Goal: Information Seeking & Learning: Learn about a topic

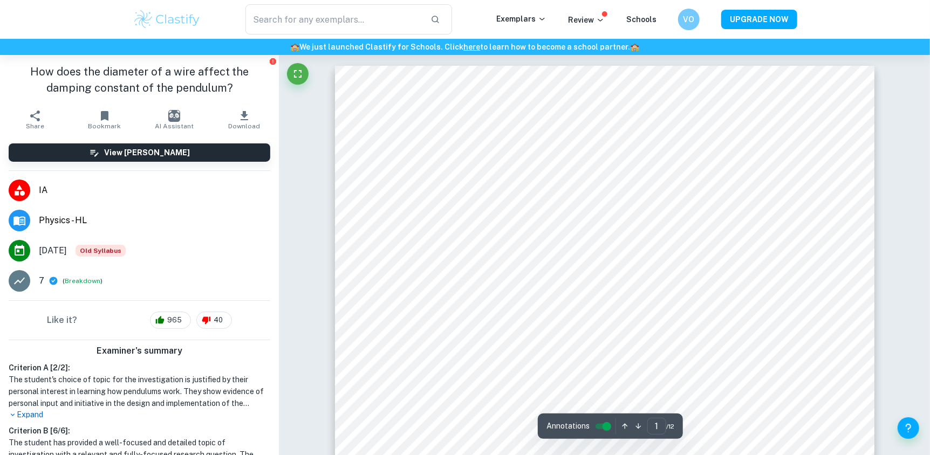
scroll to position [11, 0]
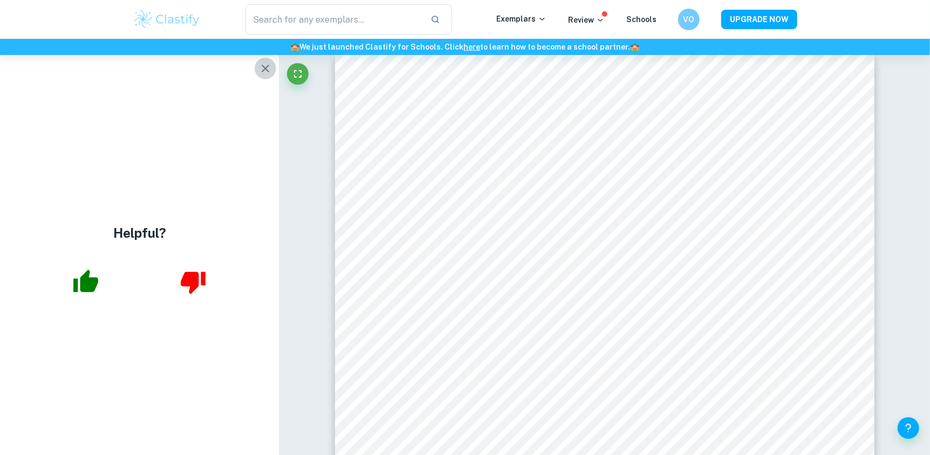
click at [268, 76] on button "button" at bounding box center [266, 69] width 22 height 22
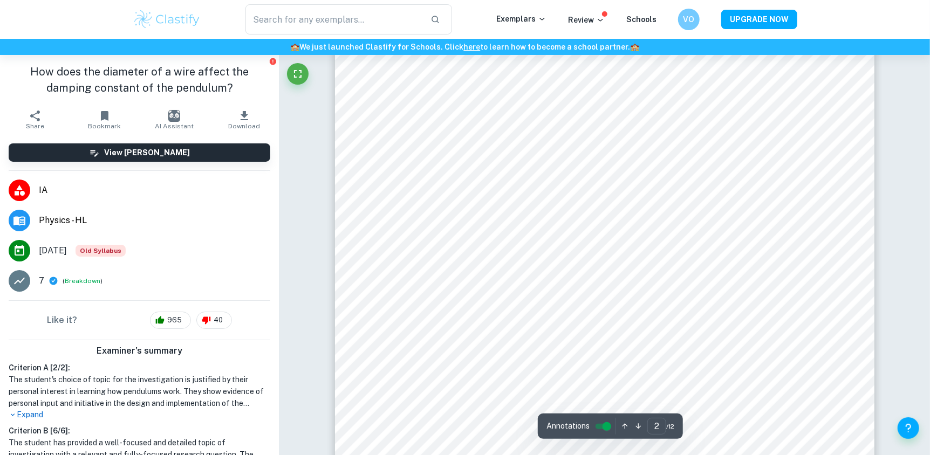
scroll to position [970, 0]
click at [301, 81] on button "Fullscreen" at bounding box center [298, 74] width 22 height 22
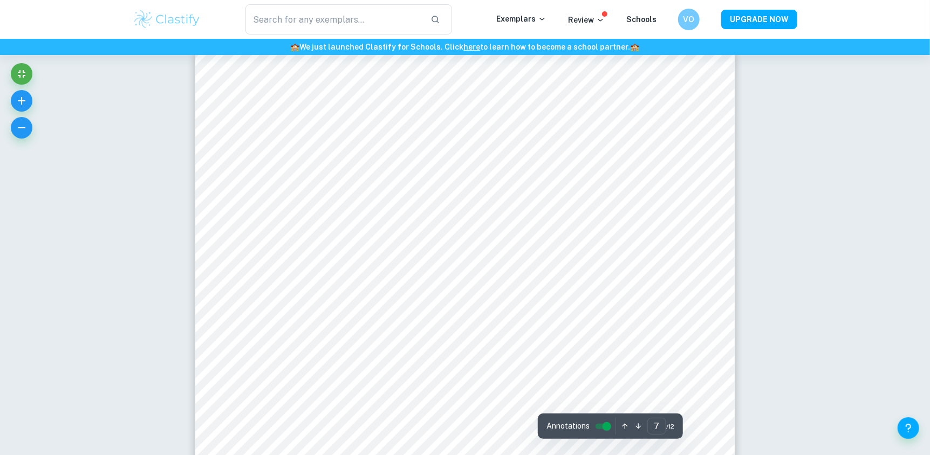
scroll to position [4800, 0]
type input "1"
click at [17, 81] on button "Exit fullscreen" at bounding box center [22, 74] width 22 height 22
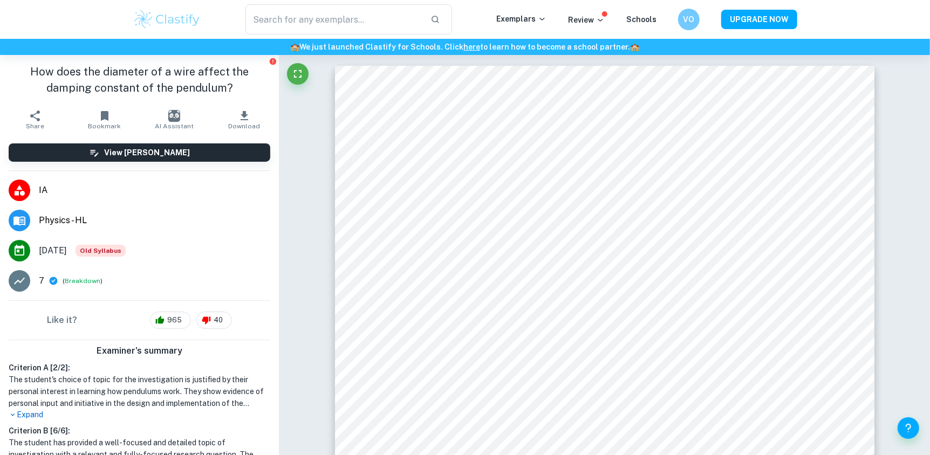
click at [17, 80] on h1 "How does the diameter of a wire affect the damping constant of the pendulum?" at bounding box center [140, 80] width 262 height 32
click at [304, 79] on icon "Fullscreen" at bounding box center [297, 73] width 13 height 13
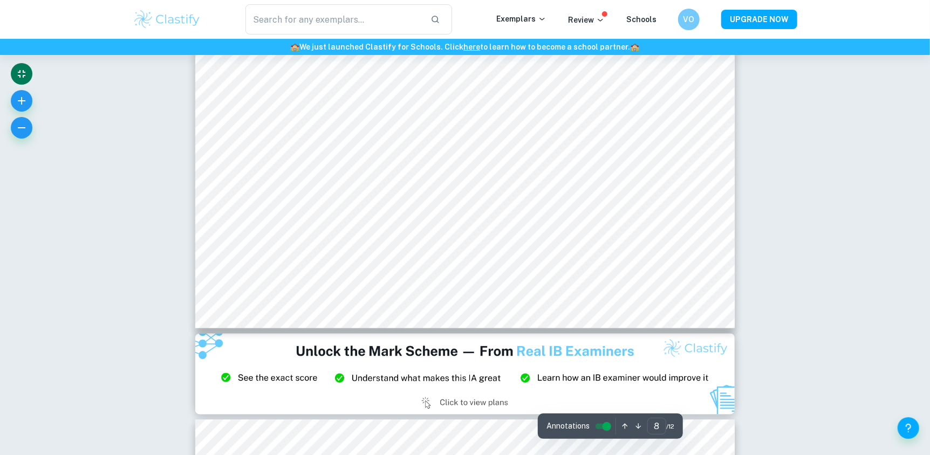
scroll to position [6056, 0]
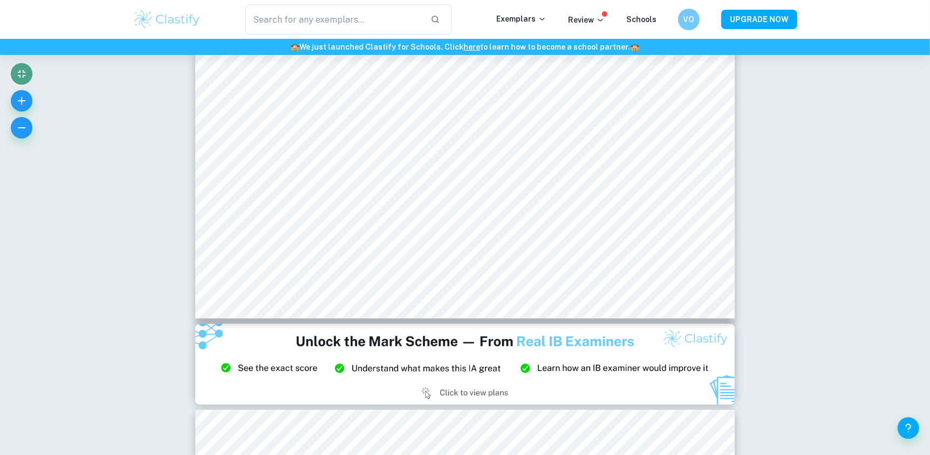
click at [15, 73] on icon "Exit fullscreen" at bounding box center [21, 73] width 13 height 13
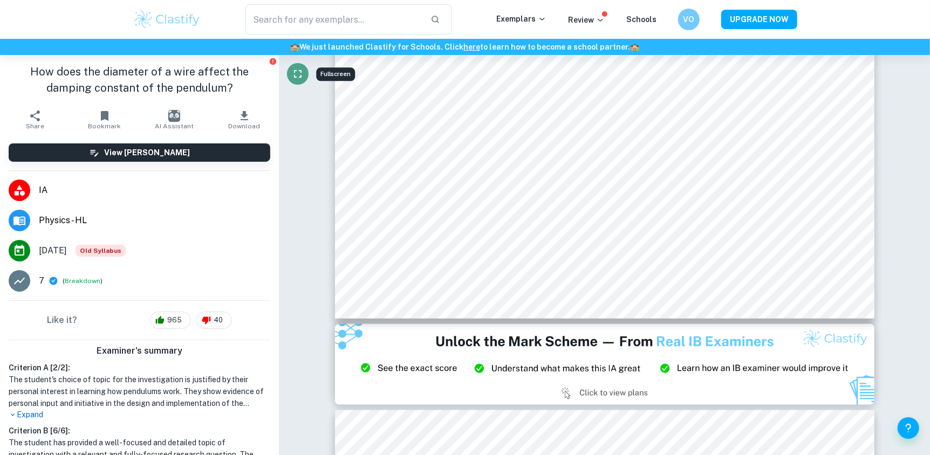
click at [293, 77] on icon "Fullscreen" at bounding box center [297, 73] width 13 height 13
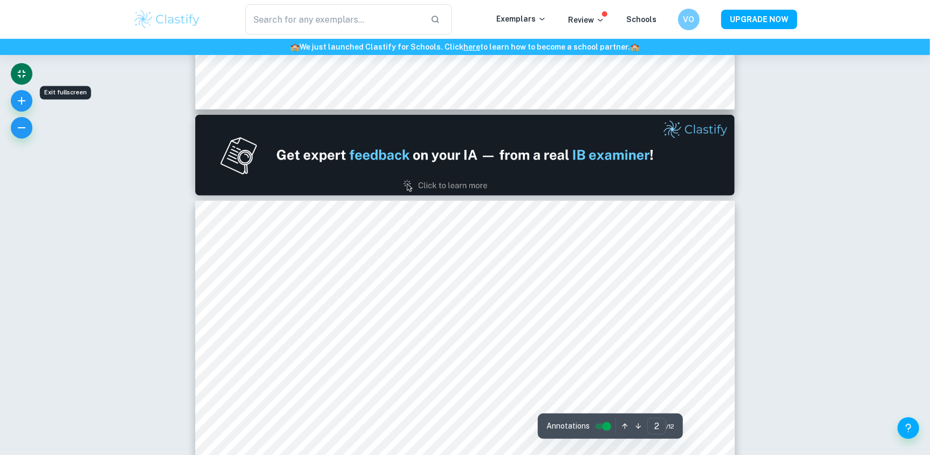
type input "1"
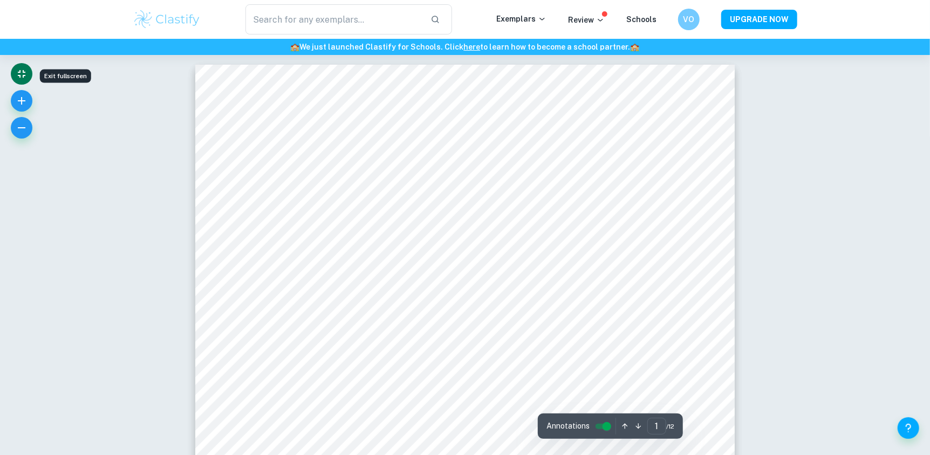
scroll to position [5, 0]
click at [25, 63] on button "Exit fullscreen" at bounding box center [22, 74] width 22 height 22
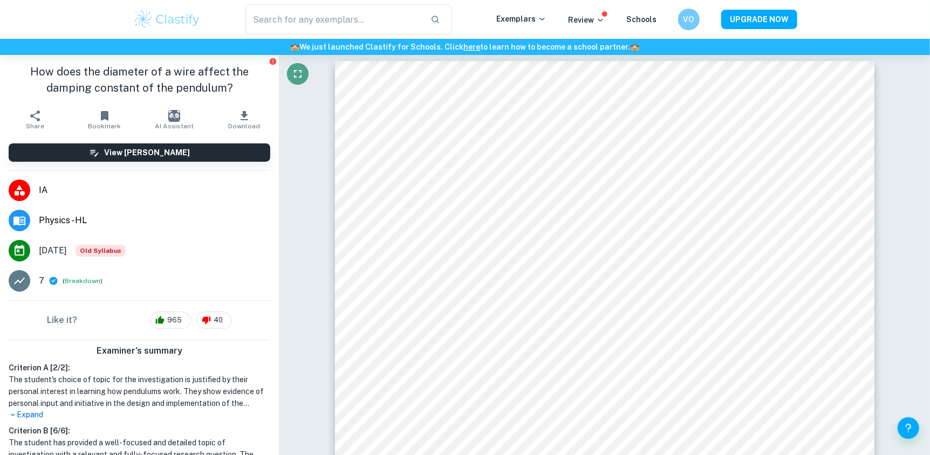
click at [294, 81] on button "Fullscreen" at bounding box center [298, 74] width 22 height 22
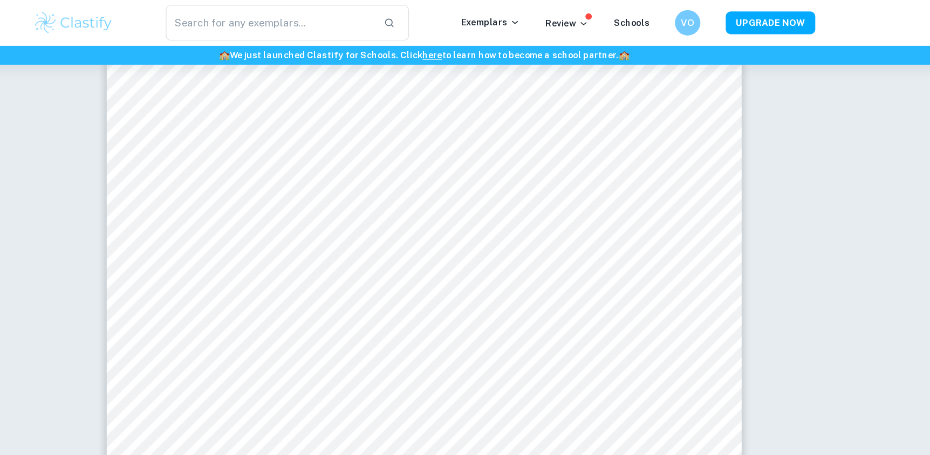
scroll to position [67, 0]
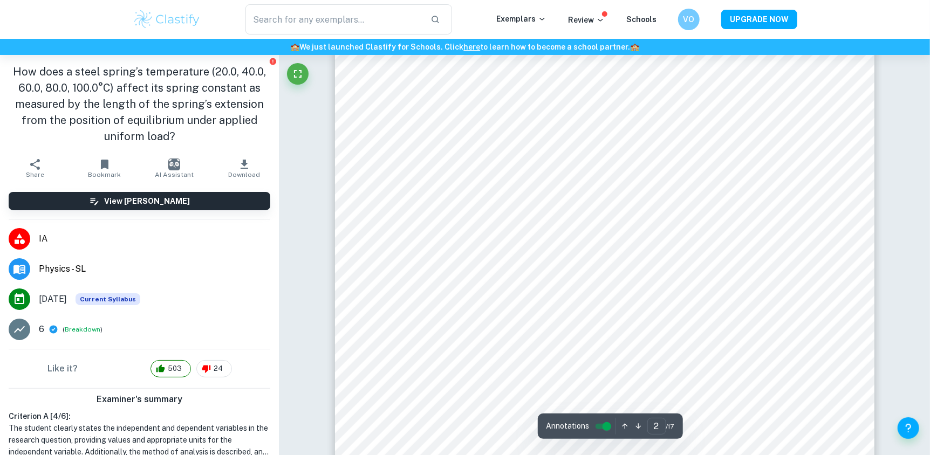
scroll to position [896, 0]
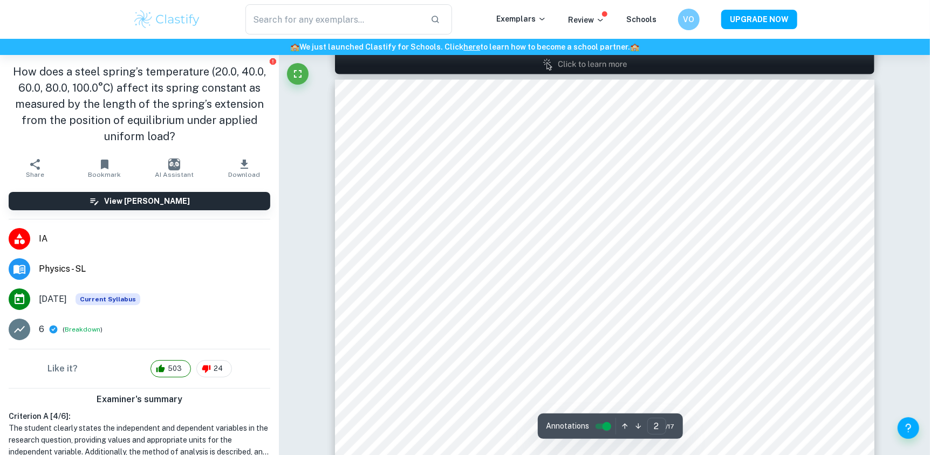
type input "1"
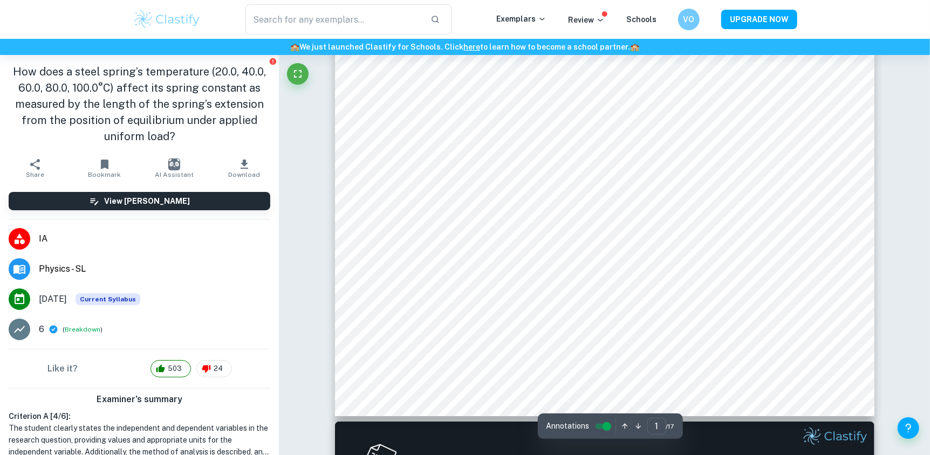
scroll to position [0, 0]
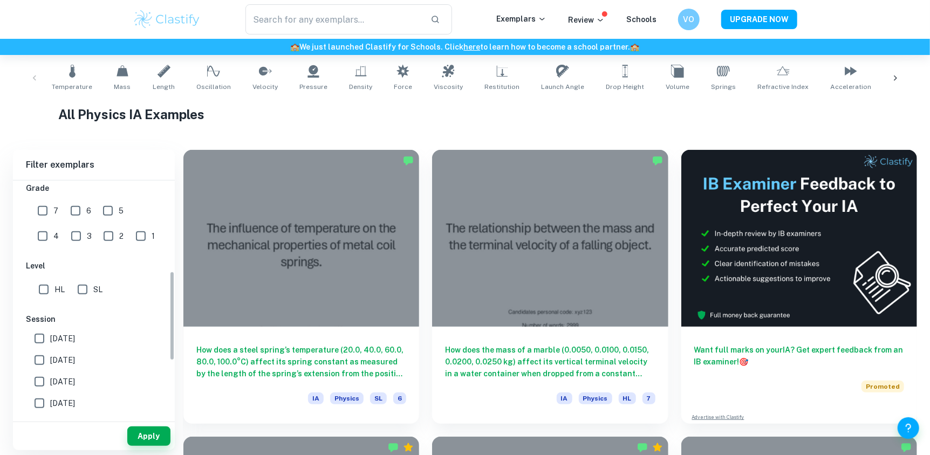
scroll to position [240, 0]
click at [40, 363] on input "[DATE]" at bounding box center [40, 360] width 22 height 22
checkbox input "true"
click at [40, 340] on input "May 2026" at bounding box center [40, 338] width 22 height 22
checkbox input "true"
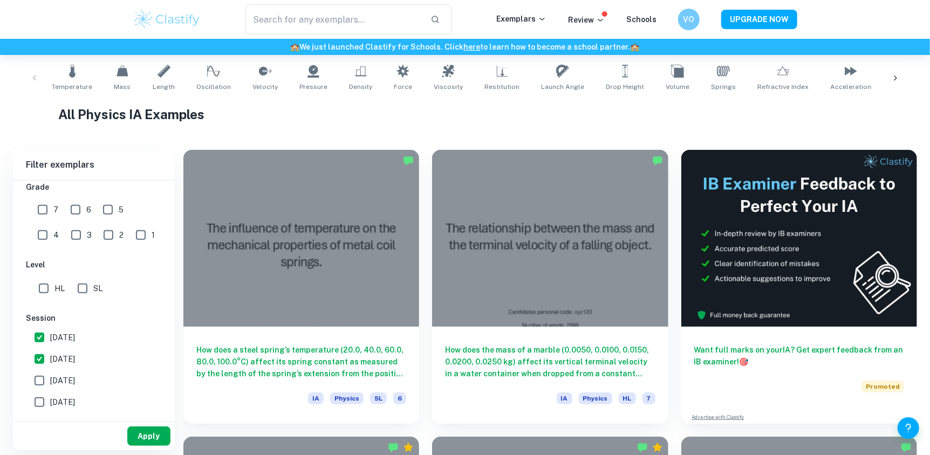
click at [140, 436] on button "Apply" at bounding box center [148, 436] width 43 height 19
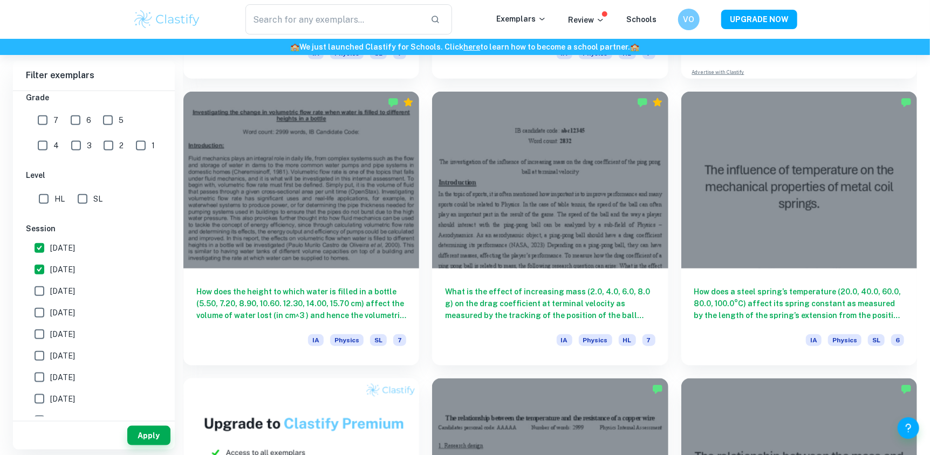
scroll to position [558, 0]
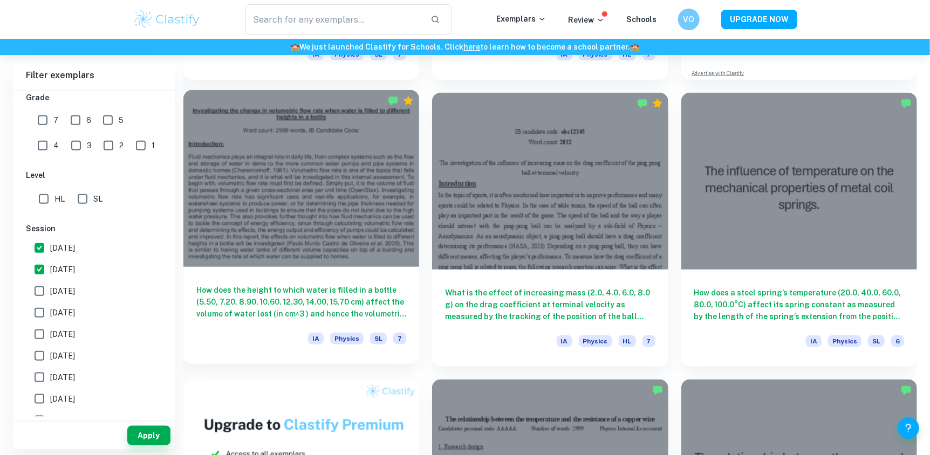
click at [353, 208] on div at bounding box center [301, 178] width 236 height 177
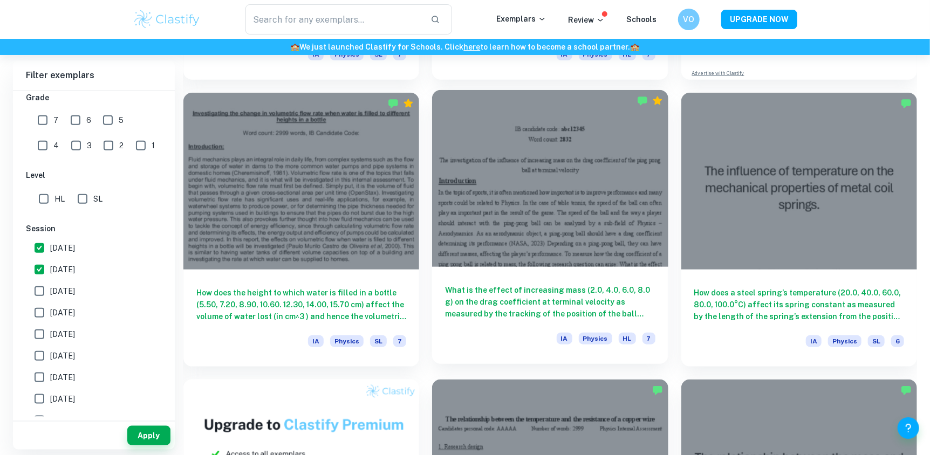
click at [561, 183] on div at bounding box center [550, 178] width 236 height 177
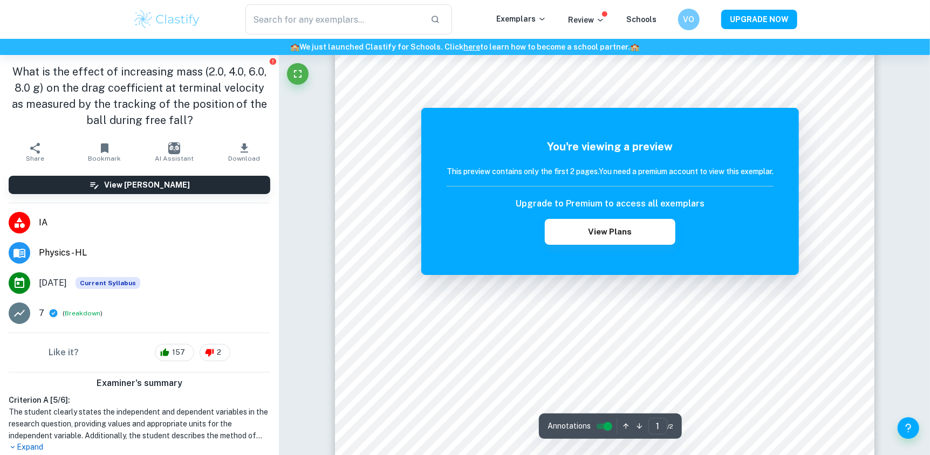
scroll to position [166, 0]
